Goal: Information Seeking & Learning: Learn about a topic

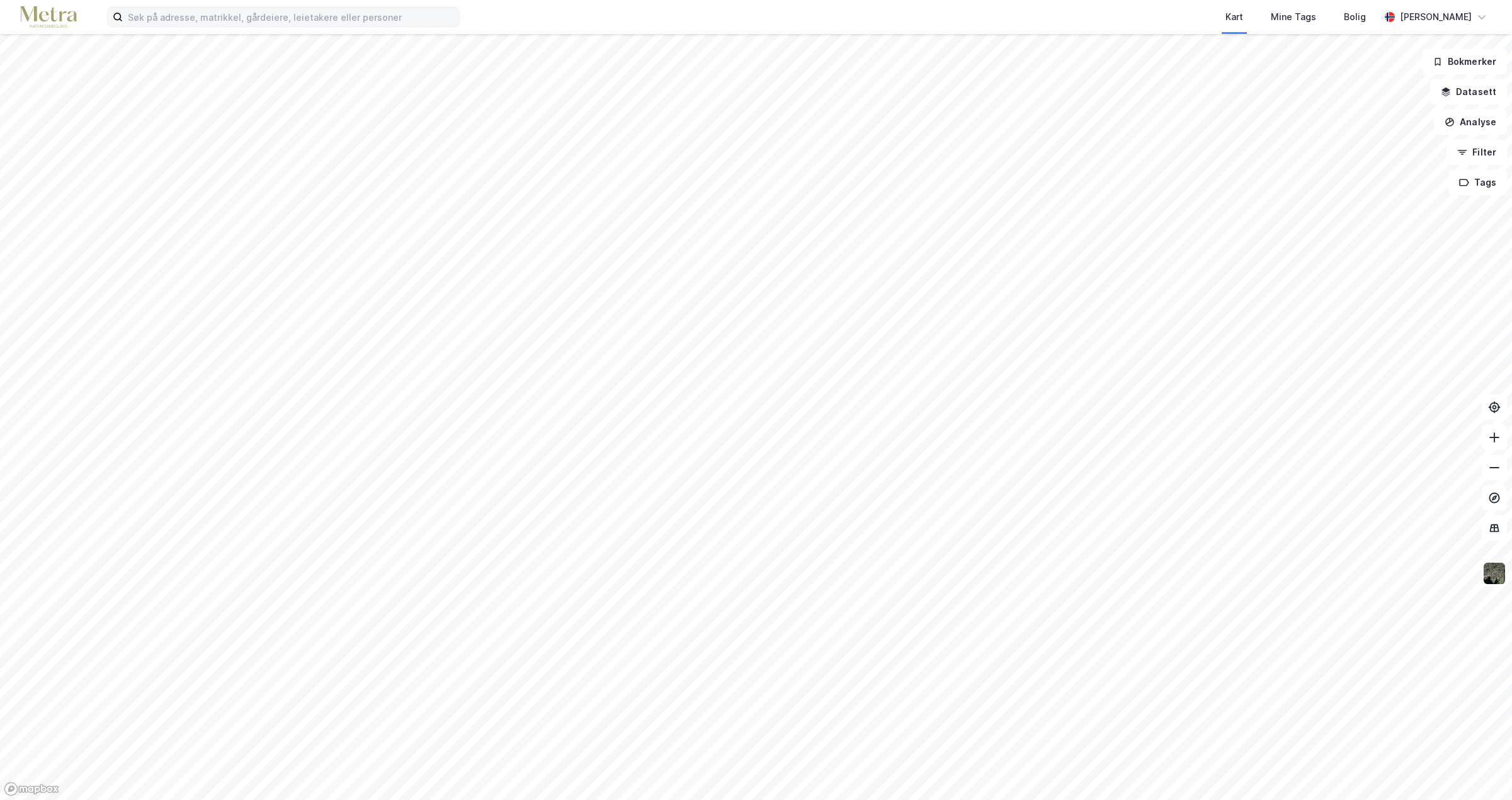
drag, startPoint x: 1165, startPoint y: 53, endPoint x: 361, endPoint y: 13, distance: 805.0
click at [361, 13] on div "Kart Mine Tags Bolig [PERSON_NAME]" at bounding box center [756, 17] width 1512 height 34
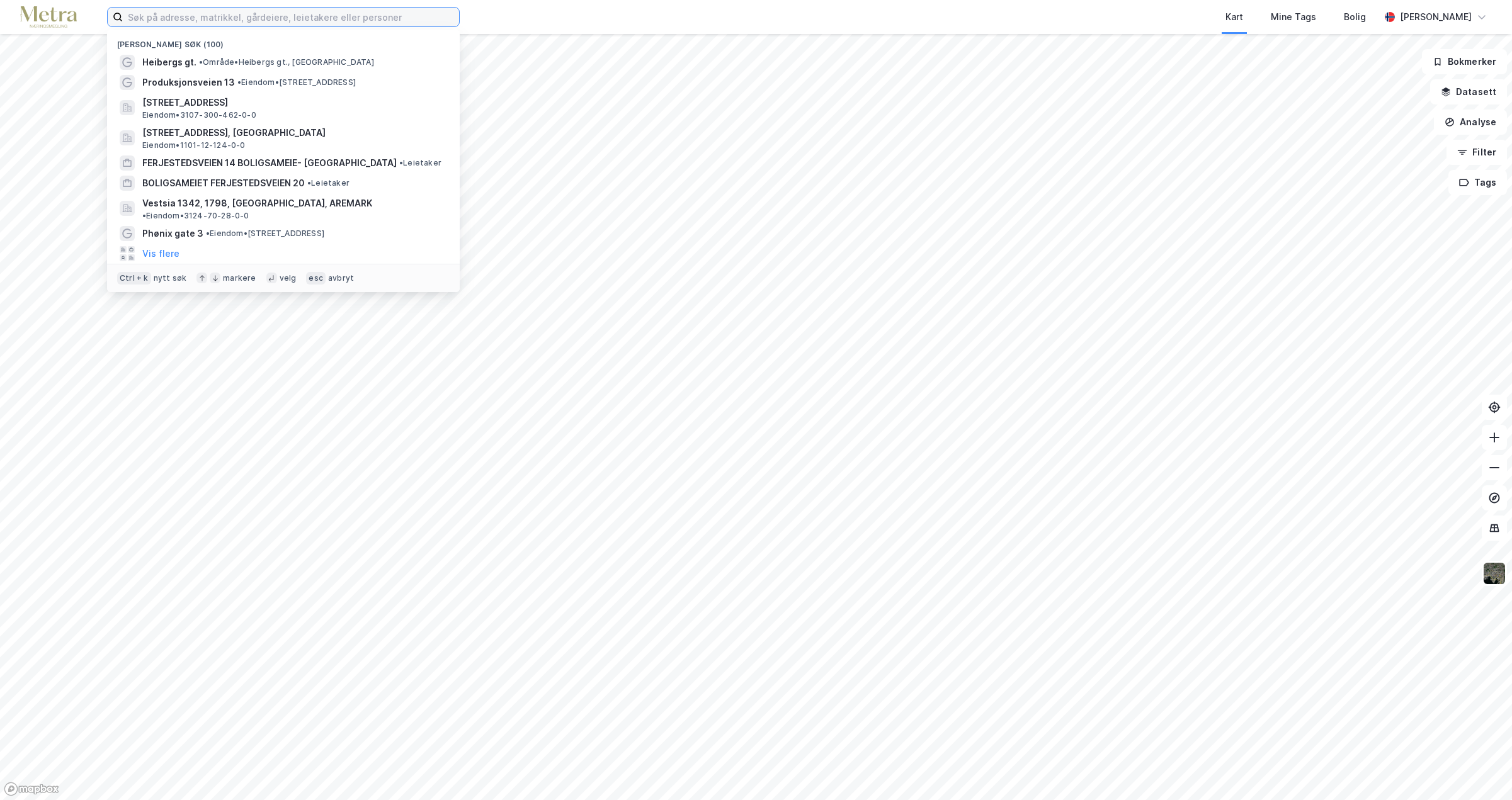
click at [310, 25] on input at bounding box center [291, 16] width 336 height 19
click at [332, 13] on input at bounding box center [291, 16] width 336 height 19
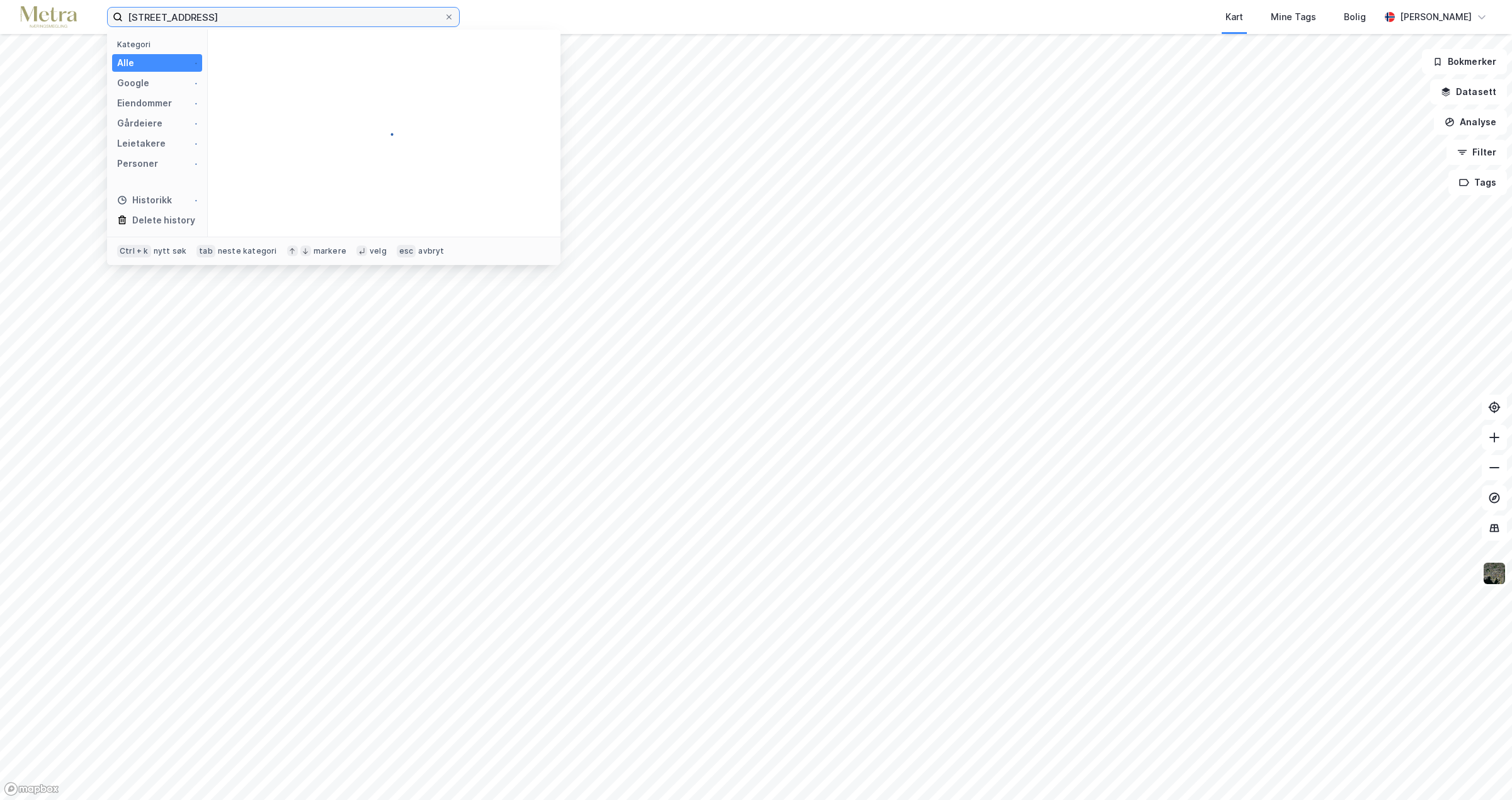
type input "[STREET_ADDRESS]"
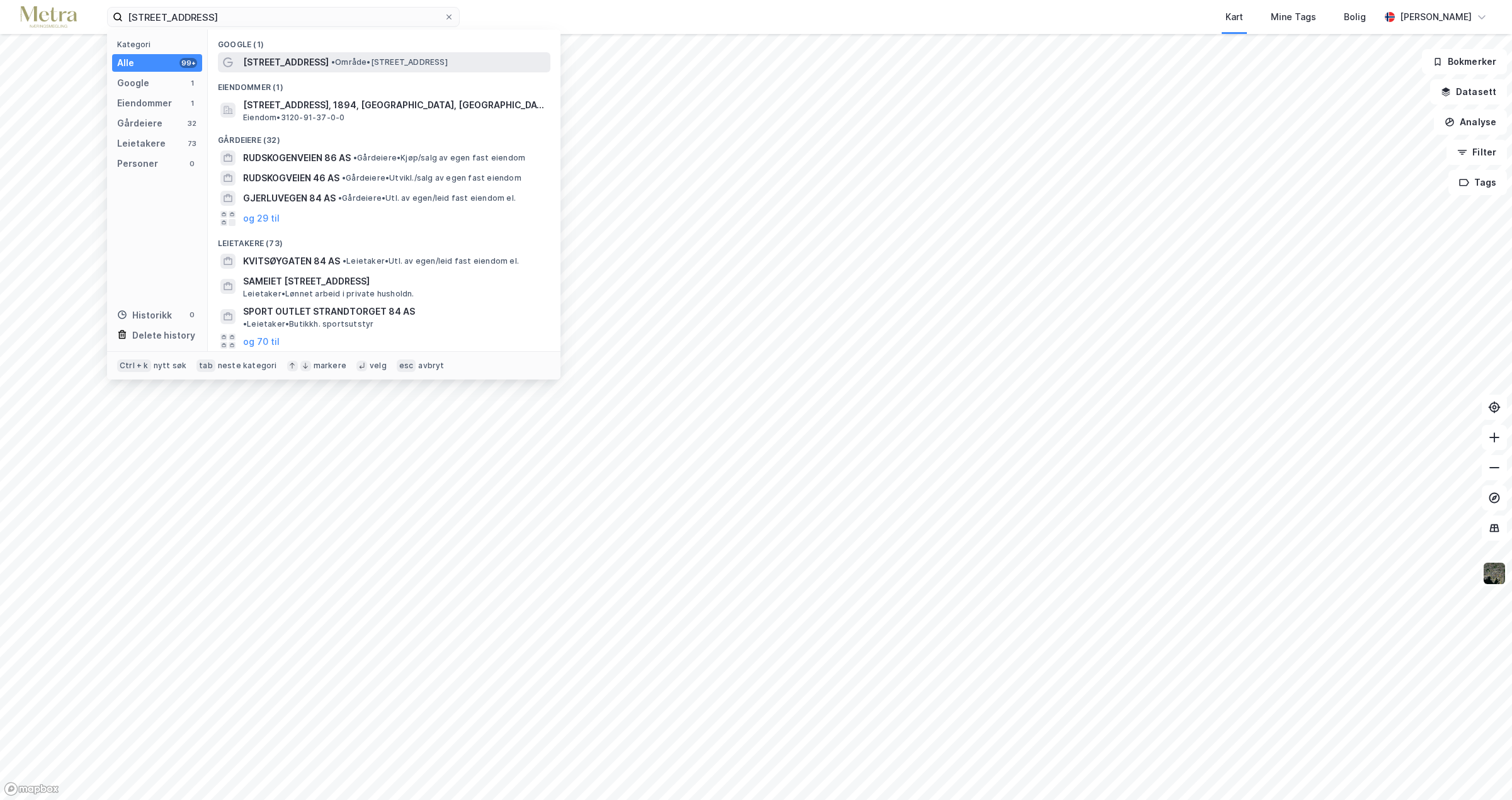
click at [351, 58] on span "• Område • [STREET_ADDRESS]" at bounding box center [390, 62] width 117 height 10
